Goal: Transaction & Acquisition: Purchase product/service

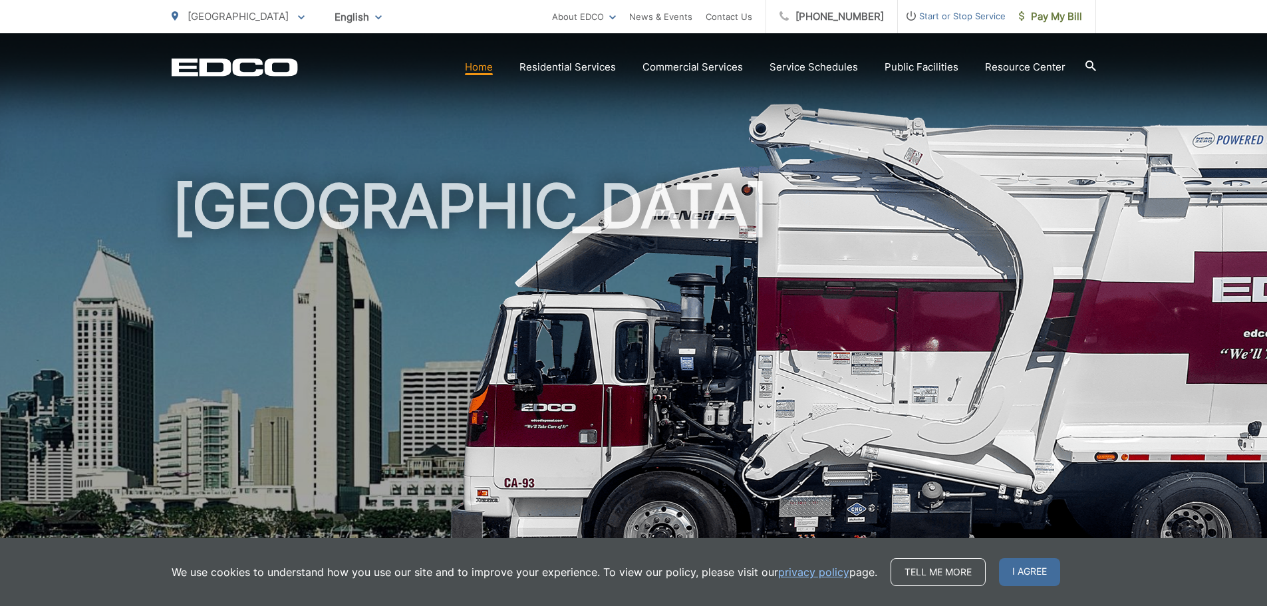
click at [228, 17] on span "San Diego" at bounding box center [238, 16] width 101 height 13
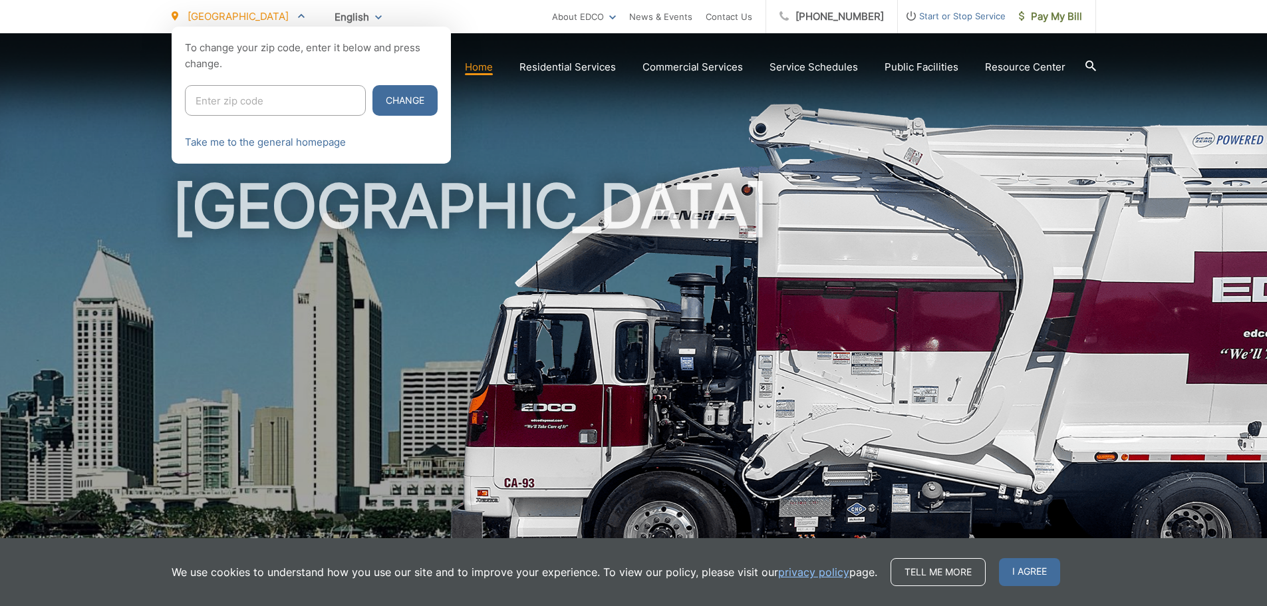
drag, startPoint x: 267, startPoint y: 104, endPoint x: 279, endPoint y: 102, distance: 12.8
click at [267, 104] on input "Enter zip code" at bounding box center [275, 100] width 181 height 31
drag, startPoint x: 681, startPoint y: 223, endPoint x: 591, endPoint y: 187, distance: 96.7
click at [681, 223] on div at bounding box center [633, 330] width 1267 height 606
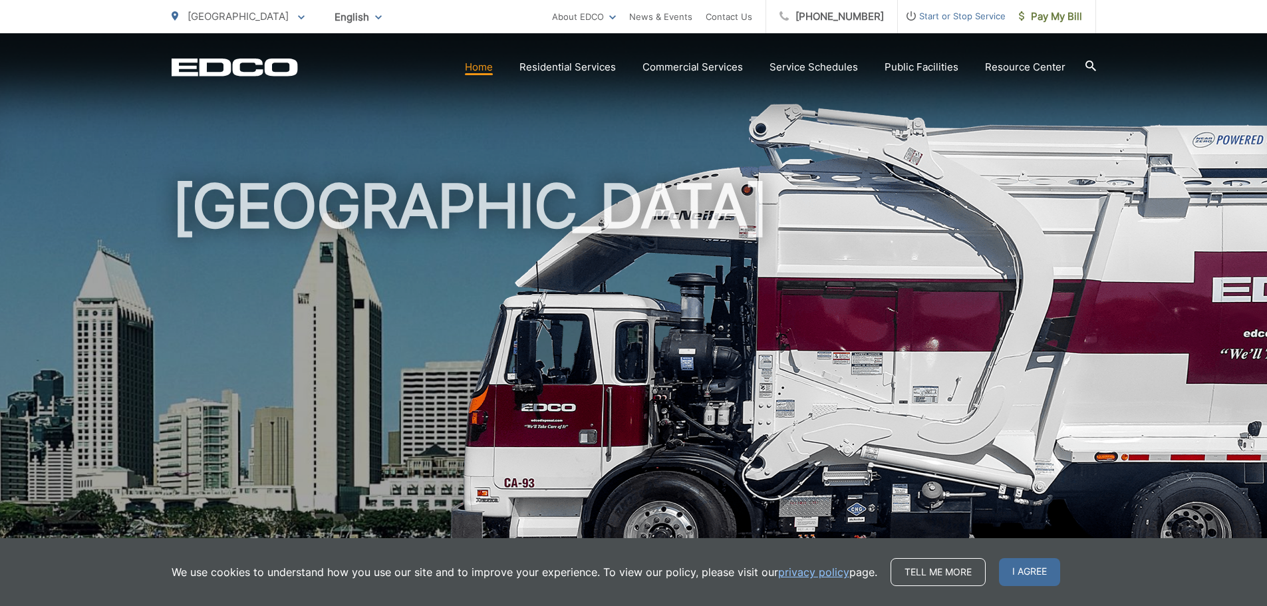
click at [182, 12] on p "San Diego" at bounding box center [238, 17] width 133 height 16
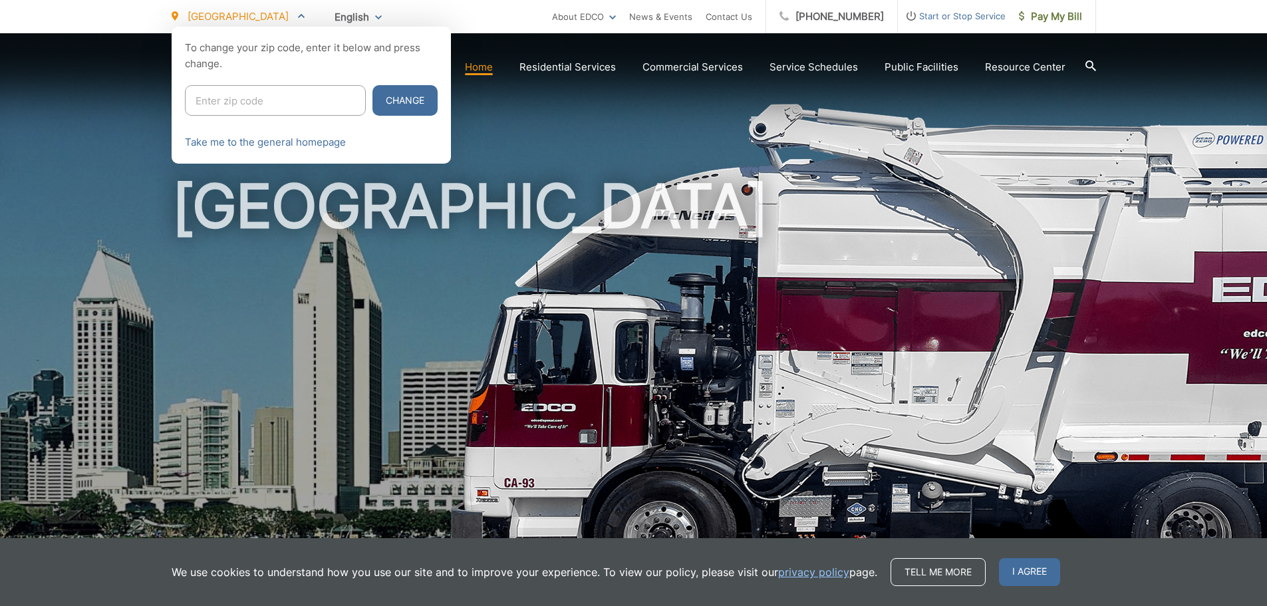
click at [257, 90] on input "Enter zip code" at bounding box center [275, 100] width 181 height 31
type input "92021"
click at [372, 85] on button "Change" at bounding box center [404, 100] width 65 height 31
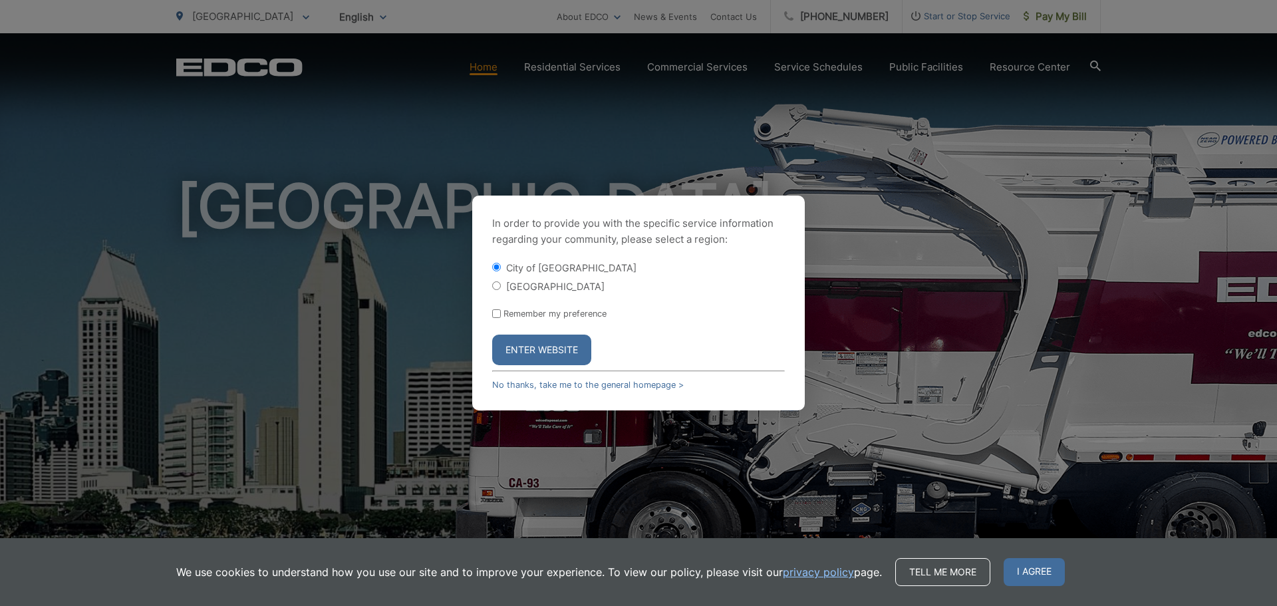
click at [513, 346] on button "Enter Website" at bounding box center [541, 349] width 99 height 31
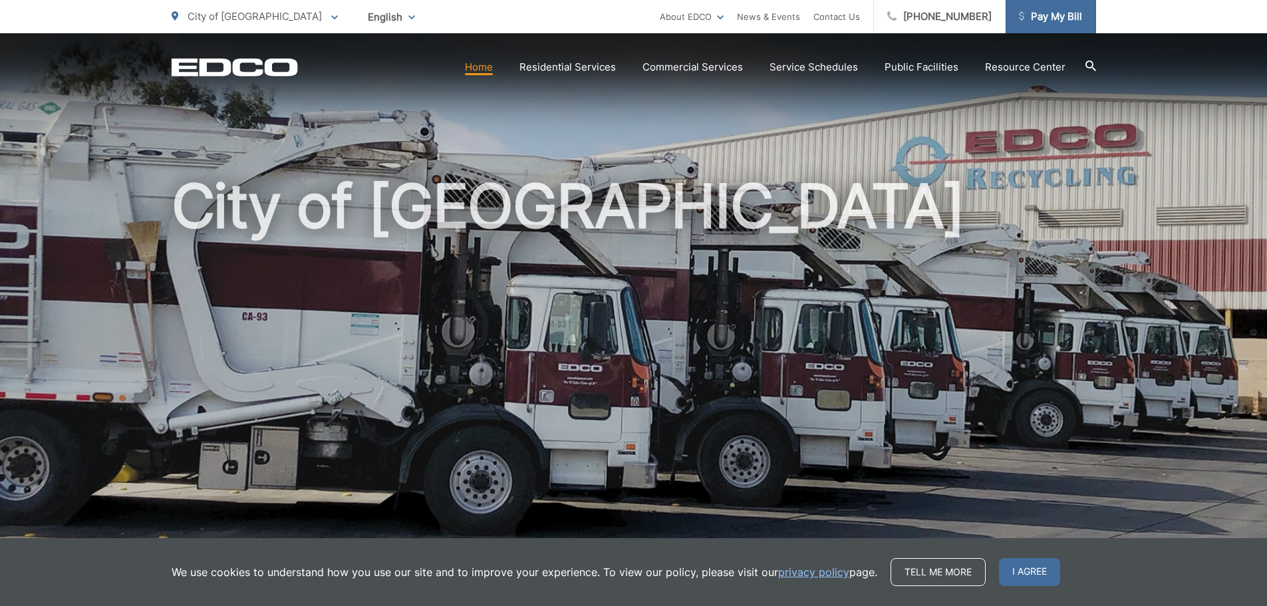
click at [1026, 17] on span "Pay My Bill" at bounding box center [1050, 17] width 63 height 16
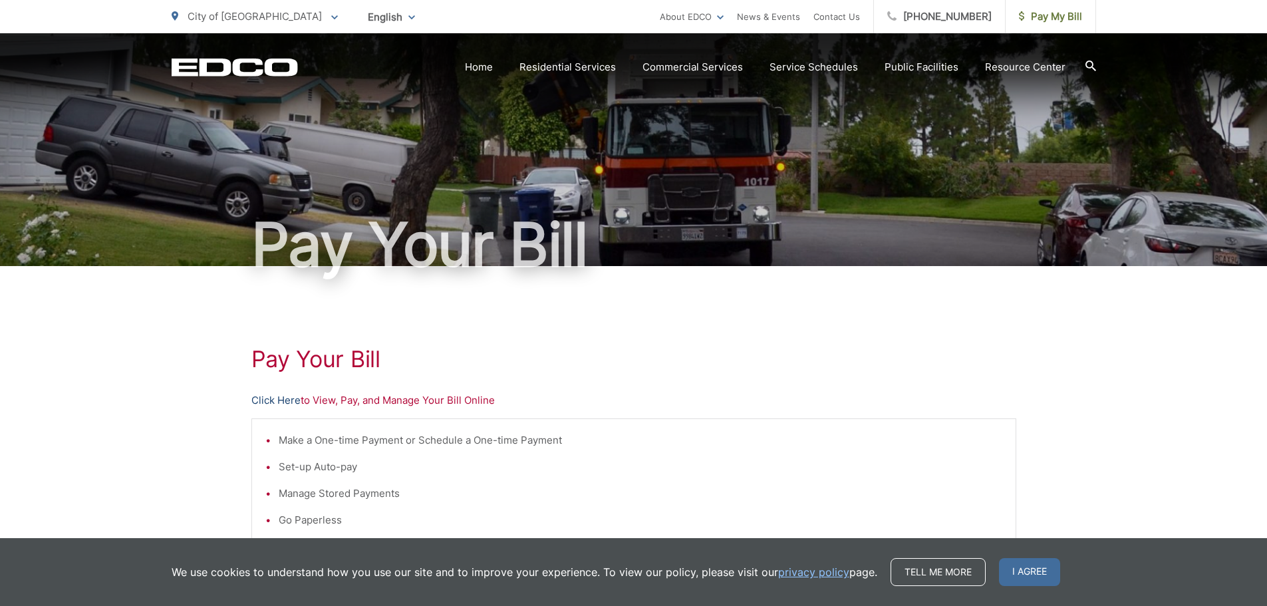
click at [287, 398] on link "Click Here" at bounding box center [275, 400] width 49 height 16
click at [1070, 15] on span "Pay My Bill" at bounding box center [1050, 17] width 63 height 16
click at [280, 396] on link "Click Here" at bounding box center [275, 400] width 49 height 16
click at [1060, 13] on span "Pay My Bill" at bounding box center [1050, 17] width 63 height 16
click at [277, 397] on link "Click Here" at bounding box center [275, 400] width 49 height 16
